Goal: Task Accomplishment & Management: Complete application form

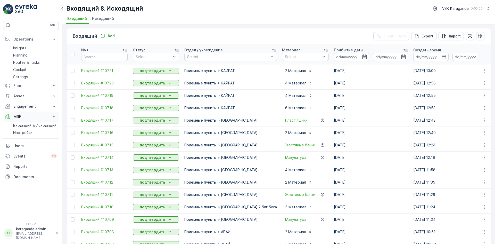
scroll to position [181, 0]
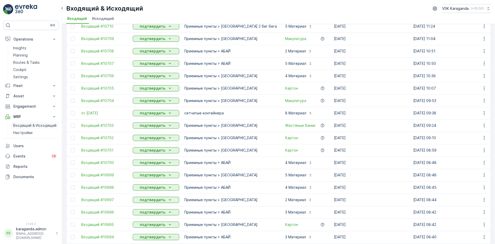
click at [45, 122] on link "Входящий & Исходящий" at bounding box center [35, 125] width 48 height 7
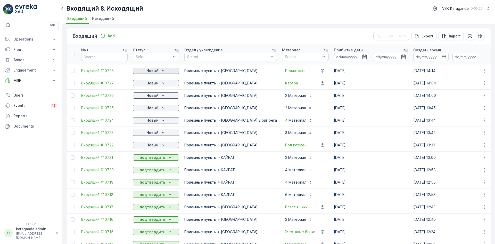
click at [165, 71] on icon "Новый" at bounding box center [163, 70] width 5 height 5
click at [153, 86] on span "подтвердить" at bounding box center [148, 85] width 24 height 5
click at [159, 84] on div "Новый" at bounding box center [156, 82] width 42 height 5
click at [155, 96] on span "подтвердить" at bounding box center [148, 97] width 24 height 5
click at [157, 97] on p "Новый" at bounding box center [152, 95] width 12 height 5
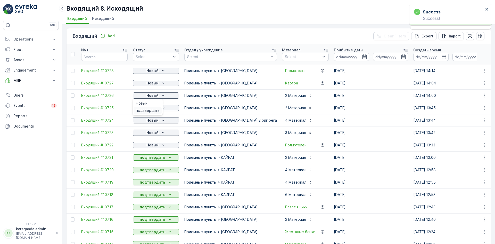
click at [148, 111] on span "подтвердить" at bounding box center [148, 110] width 24 height 5
drag, startPoint x: 158, startPoint y: 109, endPoint x: 155, endPoint y: 110, distance: 2.9
click at [157, 110] on p "Новый" at bounding box center [152, 107] width 12 height 5
click at [151, 134] on span "подтвердить" at bounding box center [148, 135] width 24 height 5
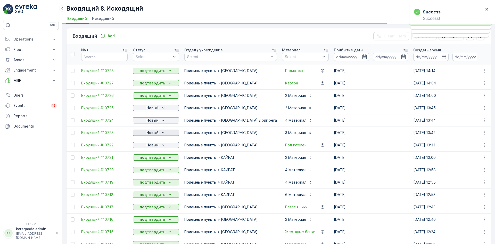
click at [154, 134] on p "Новый" at bounding box center [152, 132] width 12 height 5
click at [152, 147] on span "подтвердить" at bounding box center [148, 147] width 24 height 5
click at [154, 147] on p "Новый" at bounding box center [152, 144] width 12 height 5
click at [151, 158] on p "подтвердить" at bounding box center [153, 157] width 26 height 5
click at [155, 146] on p "Новый" at bounding box center [152, 144] width 12 height 5
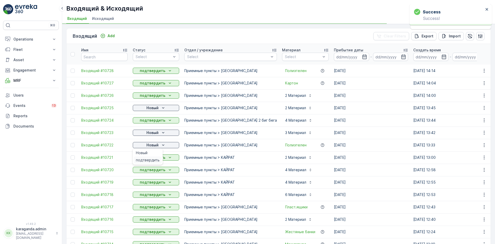
click at [150, 157] on div "подтвердить" at bounding box center [148, 159] width 28 height 7
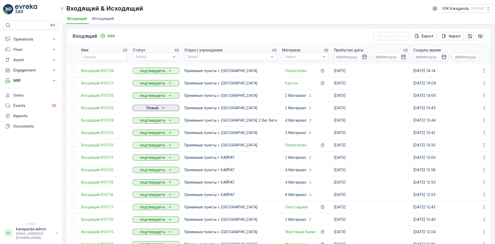
click at [160, 109] on div "Новый" at bounding box center [156, 107] width 42 height 5
click at [159, 121] on span "подтвердить" at bounding box center [148, 122] width 24 height 5
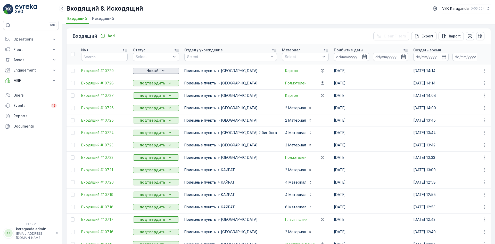
click at [160, 70] on div "Новый" at bounding box center [156, 70] width 42 height 5
click at [157, 84] on span "подтвердить" at bounding box center [148, 85] width 24 height 5
click at [105, 34] on div "Add" at bounding box center [107, 35] width 14 height 5
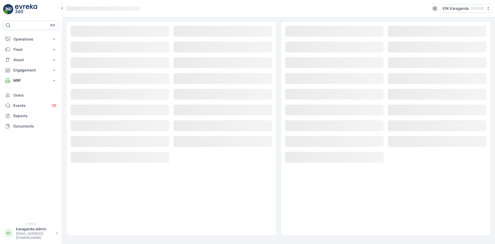
click at [100, 34] on rect at bounding box center [120, 31] width 99 height 11
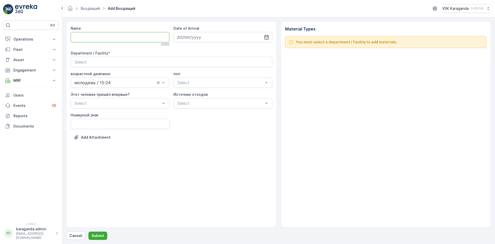
click at [100, 32] on input "Name" at bounding box center [120, 37] width 99 height 10
type input "от [DATE]"
click at [267, 37] on icon "button" at bounding box center [266, 37] width 5 height 5
click at [212, 71] on div "3" at bounding box center [210, 70] width 8 height 8
type input "[DATE]"
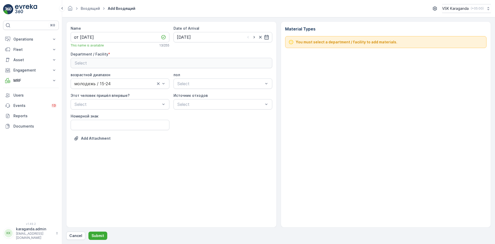
click at [164, 59] on button "Select" at bounding box center [172, 63] width 202 height 10
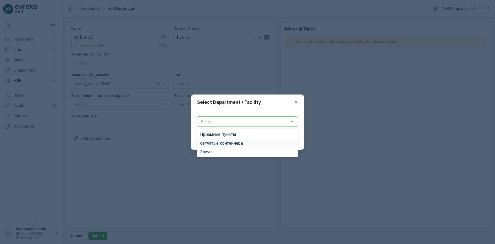
drag, startPoint x: 212, startPoint y: 140, endPoint x: 218, endPoint y: 142, distance: 6.3
click at [213, 140] on div "сетчатыe контейнера" at bounding box center [247, 142] width 101 height 9
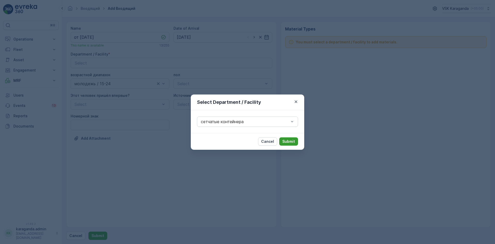
click at [281, 143] on button "Submit" at bounding box center [288, 141] width 19 height 8
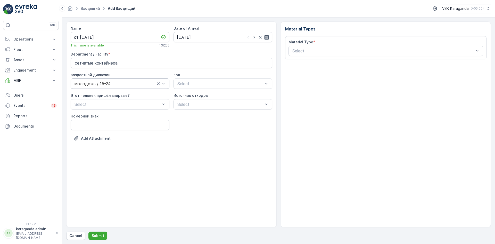
click at [158, 86] on div at bounding box center [161, 84] width 10 height 10
click at [235, 139] on div "Add Attachment" at bounding box center [172, 141] width 202 height 14
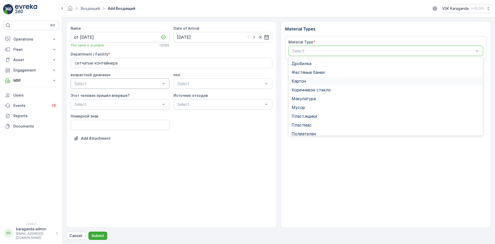
click at [316, 85] on div "Картон" at bounding box center [386, 81] width 195 height 9
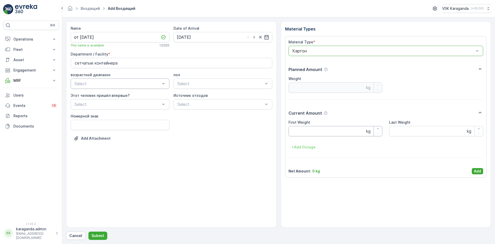
click at [298, 127] on Weight "First Weight" at bounding box center [336, 131] width 94 height 10
type Weight "3639"
click at [476, 171] on p "Add" at bounding box center [477, 170] width 7 height 5
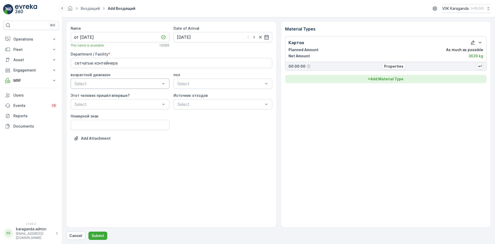
click at [375, 80] on p "+ Add Material Type" at bounding box center [386, 78] width 36 height 5
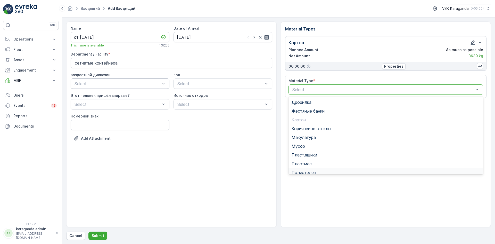
click at [311, 172] on span "Полиэтелен" at bounding box center [304, 172] width 24 height 5
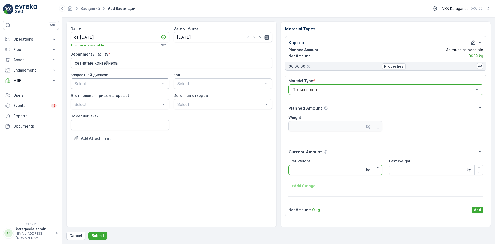
click at [310, 167] on Weight "First Weight" at bounding box center [336, 170] width 94 height 10
type Weight "304"
click at [473, 208] on button "Add" at bounding box center [477, 210] width 11 height 6
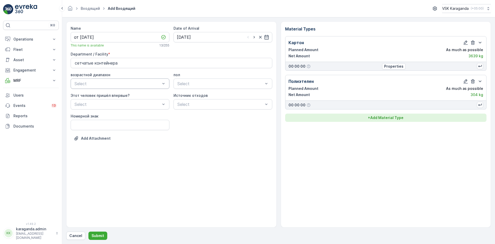
click at [390, 117] on p "+ Add Material Type" at bounding box center [386, 117] width 36 height 5
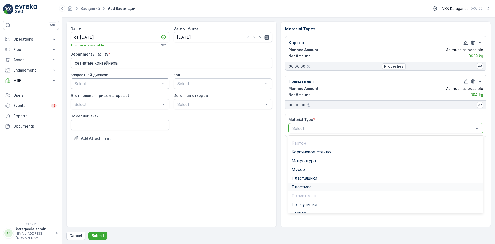
scroll to position [30, 0]
click at [308, 191] on span "Пэт бутылки" at bounding box center [305, 189] width 26 height 5
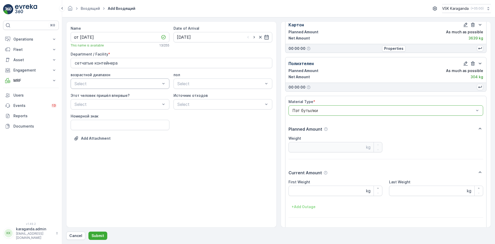
scroll to position [32, 0]
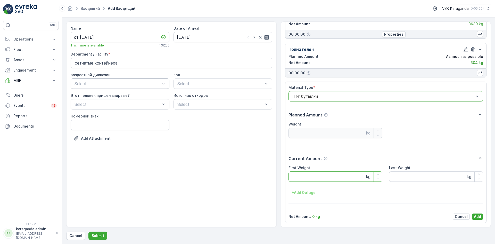
click at [307, 179] on Weight "First Weight" at bounding box center [336, 176] width 94 height 10
type Weight "458"
click at [476, 215] on p "Add" at bounding box center [477, 216] width 7 height 5
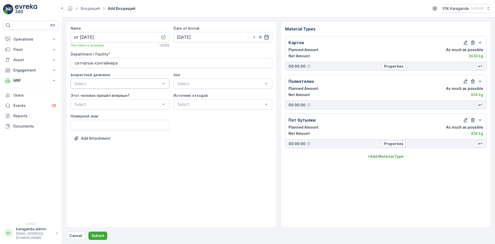
scroll to position [0, 0]
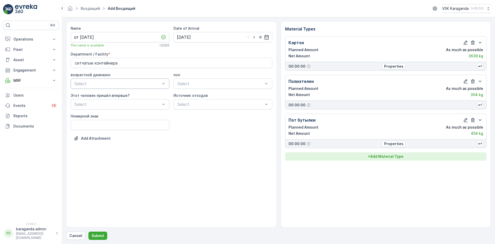
click at [380, 155] on p "+ Add Material Type" at bounding box center [386, 156] width 36 height 5
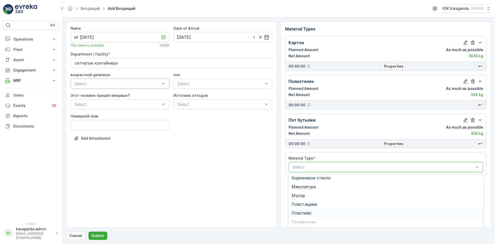
scroll to position [40, 0]
click at [313, 191] on span "Пласт.ящики" at bounding box center [305, 192] width 26 height 5
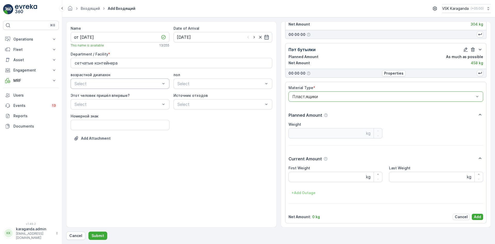
scroll to position [71, 0]
click at [310, 178] on Weight "First Weight" at bounding box center [336, 176] width 94 height 10
type Weight "200"
click at [474, 216] on p "Add" at bounding box center [477, 216] width 7 height 5
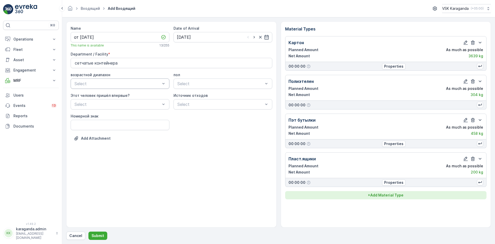
click at [373, 195] on p "+ Add Material Type" at bounding box center [386, 194] width 36 height 5
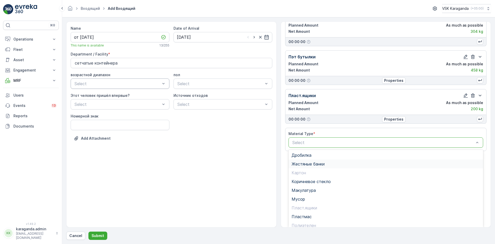
click at [312, 167] on div "Жестяные банки" at bounding box center [386, 163] width 195 height 9
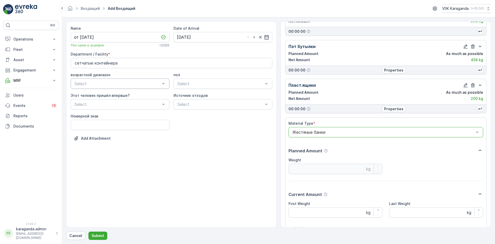
scroll to position [109, 0]
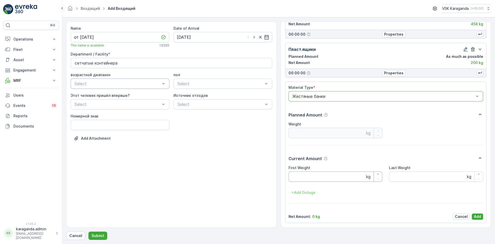
click at [312, 173] on Weight "First Weight" at bounding box center [336, 176] width 94 height 10
type Weight "19"
click at [478, 214] on p "Add" at bounding box center [477, 216] width 7 height 5
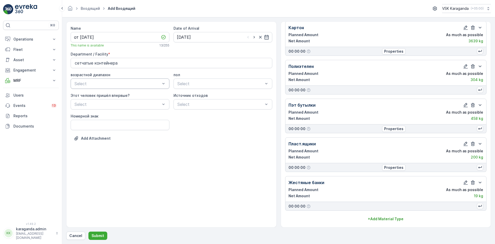
scroll to position [15, 0]
click at [392, 224] on div "Material Types Картон Planned Amount As much as possible Net Amount 3639 kg 00 …" at bounding box center [386, 124] width 210 height 206
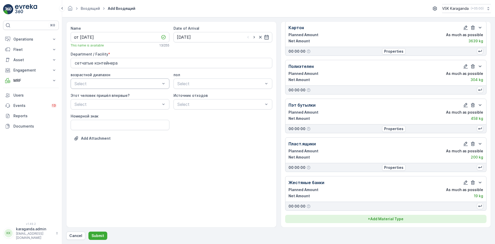
click at [391, 220] on p "+ Add Material Type" at bounding box center [386, 218] width 36 height 5
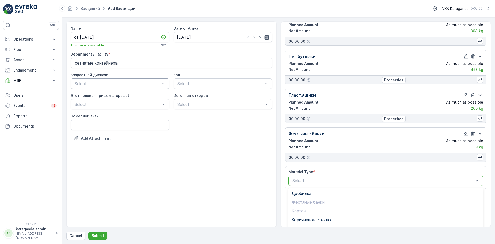
scroll to position [102, 0]
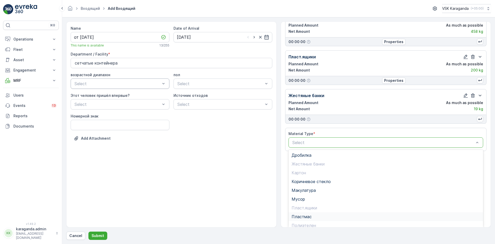
click at [307, 215] on span "Пластмас" at bounding box center [302, 216] width 20 height 5
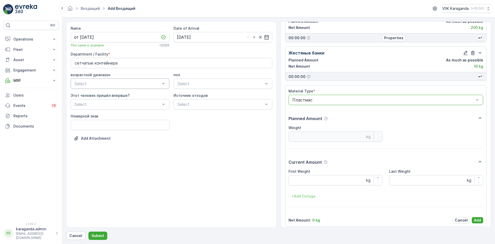
scroll to position [148, 0]
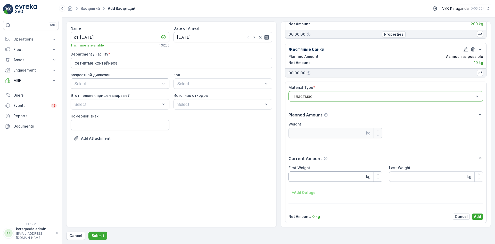
click at [308, 176] on Weight "First Weight" at bounding box center [336, 176] width 94 height 10
type Weight "114"
click at [476, 218] on p "Add" at bounding box center [477, 216] width 7 height 5
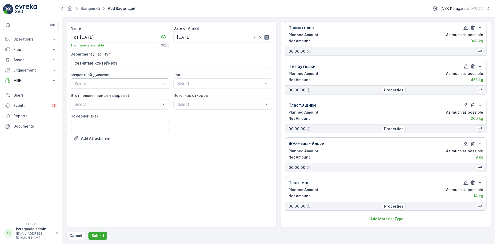
scroll to position [54, 0]
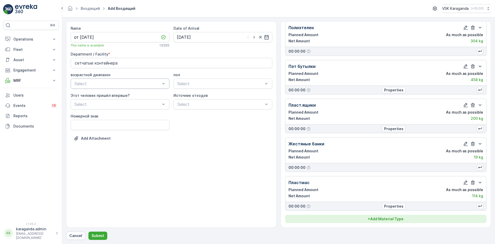
click at [376, 219] on p "+ Add Material Type" at bounding box center [386, 218] width 36 height 5
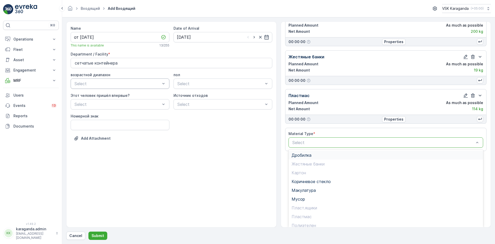
scroll to position [30, 0]
click at [304, 213] on span "Стекло" at bounding box center [299, 212] width 15 height 5
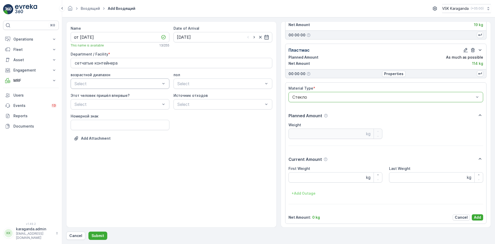
scroll to position [187, 0]
click at [309, 179] on Weight "First Weight" at bounding box center [336, 176] width 94 height 10
type Weight "231"
click at [475, 217] on p "Add" at bounding box center [477, 216] width 7 height 5
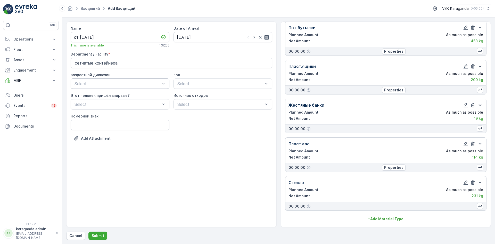
scroll to position [92, 0]
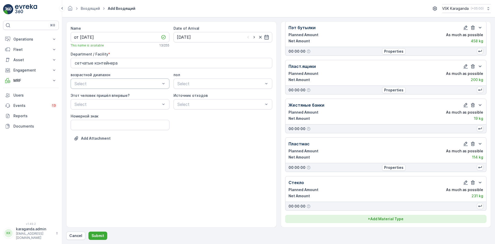
click at [386, 218] on p "+ Add Material Type" at bounding box center [386, 218] width 36 height 5
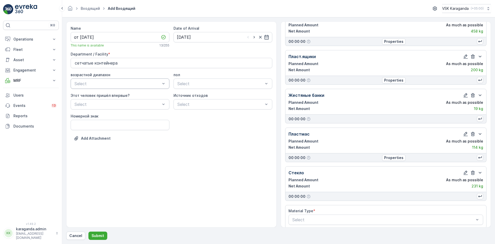
scroll to position [107, 0]
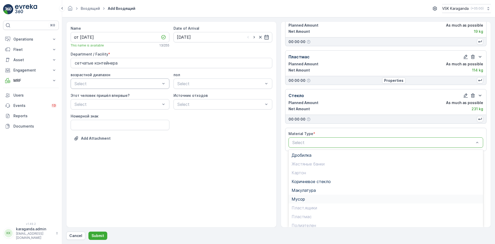
click at [301, 202] on div "Мусор" at bounding box center [386, 198] width 195 height 9
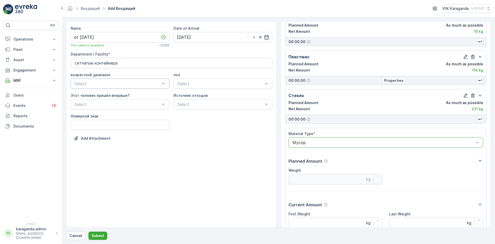
scroll to position [225, 0]
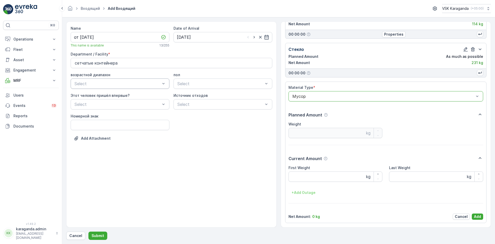
click at [303, 178] on Weight "First Weight" at bounding box center [336, 176] width 94 height 10
type Weight "1530"
click at [477, 214] on p "Add" at bounding box center [477, 216] width 7 height 5
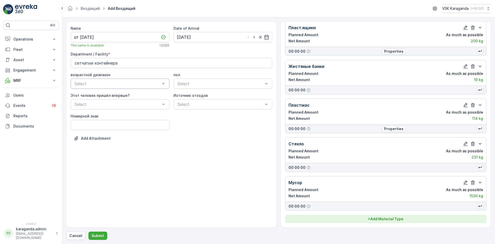
click at [392, 215] on button "+ Add Material Type" at bounding box center [386, 219] width 202 height 8
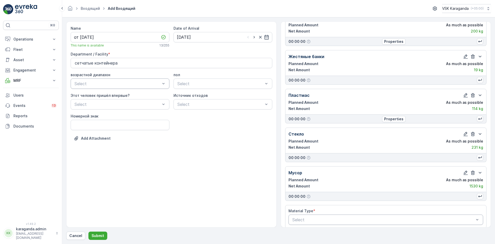
scroll to position [146, 0]
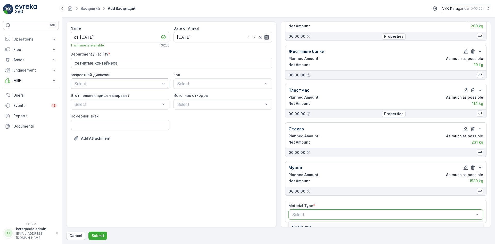
click at [300, 226] on span "Дробилка" at bounding box center [302, 227] width 20 height 5
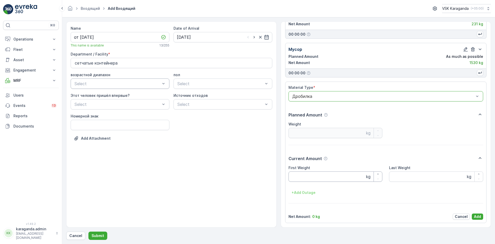
click at [309, 175] on Weight "First Weight" at bounding box center [336, 176] width 94 height 10
type Weight "420"
click at [475, 216] on p "Add" at bounding box center [477, 216] width 7 height 5
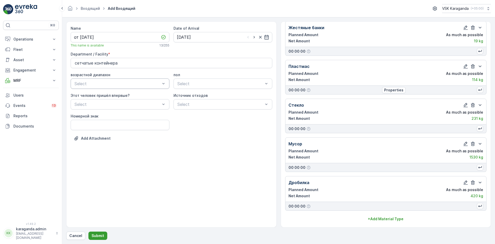
click at [101, 233] on p "Submit" at bounding box center [98, 235] width 13 height 5
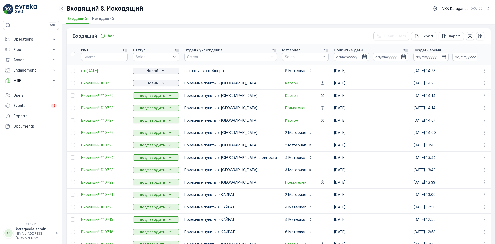
click at [118, 225] on td "Входящий #10719" at bounding box center [105, 219] width 52 height 12
click at [118, 224] on td "Входящий #10719" at bounding box center [105, 219] width 52 height 12
click at [95, 71] on span "от [DATE]" at bounding box center [104, 70] width 46 height 5
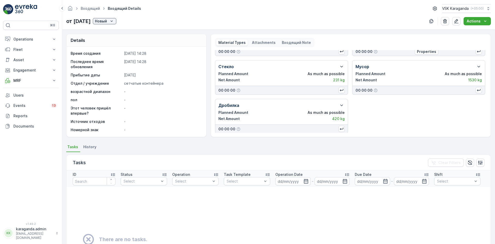
scroll to position [107, 0]
click at [114, 21] on div "Новый" at bounding box center [104, 21] width 19 height 5
click at [119, 36] on span "подтвердить" at bounding box center [120, 36] width 24 height 5
